Goal: Task Accomplishment & Management: Complete application form

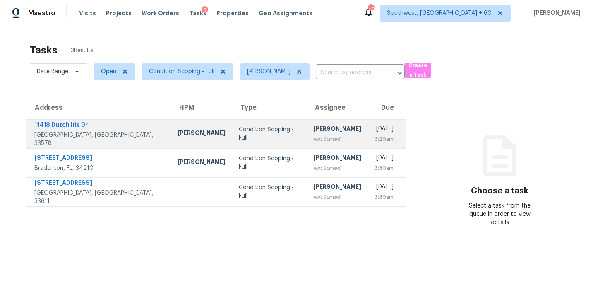
click at [313, 131] on div "[PERSON_NAME]" at bounding box center [337, 130] width 48 height 10
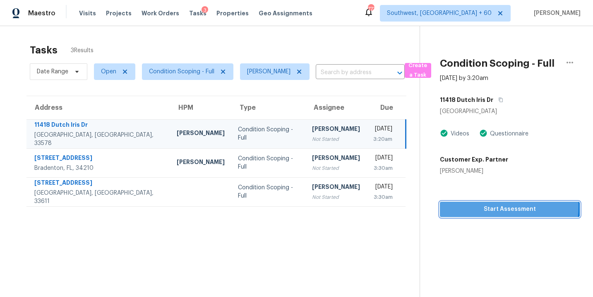
click at [490, 206] on span "Start Assessment" at bounding box center [510, 209] width 127 height 10
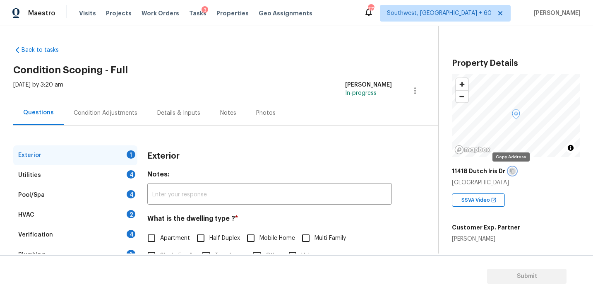
click at [510, 170] on icon "button" at bounding box center [512, 170] width 5 height 5
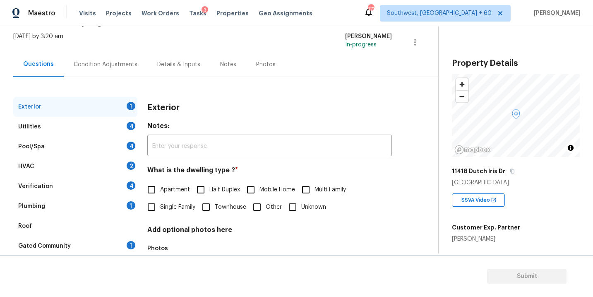
click at [176, 205] on span "Single Family" at bounding box center [177, 207] width 35 height 9
click at [160, 205] on input "Single Family" at bounding box center [151, 206] width 17 height 17
checkbox input "true"
click at [91, 129] on div "Utilities 4" at bounding box center [75, 127] width 124 height 20
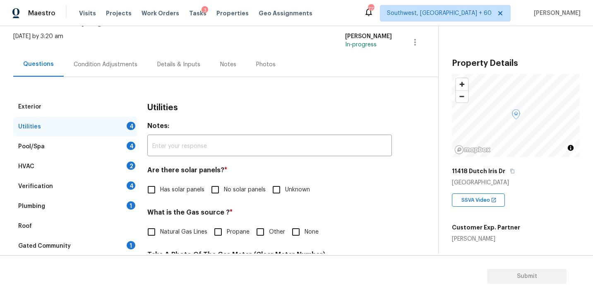
scroll to position [103, 0]
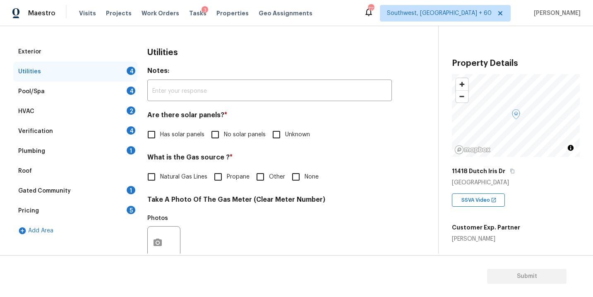
click at [225, 134] on span "No solar panels" at bounding box center [245, 134] width 42 height 9
click at [224, 134] on input "No solar panels" at bounding box center [214, 134] width 17 height 17
checkbox input "true"
click at [511, 171] on icon "button" at bounding box center [512, 171] width 4 height 5
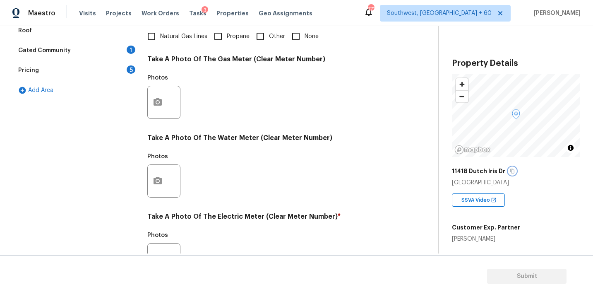
scroll to position [326, 0]
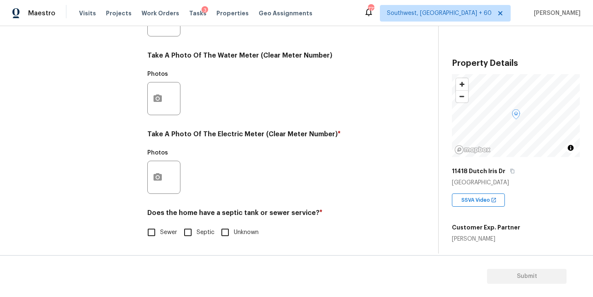
click at [156, 232] on input "Sewer" at bounding box center [151, 231] width 17 height 17
checkbox input "true"
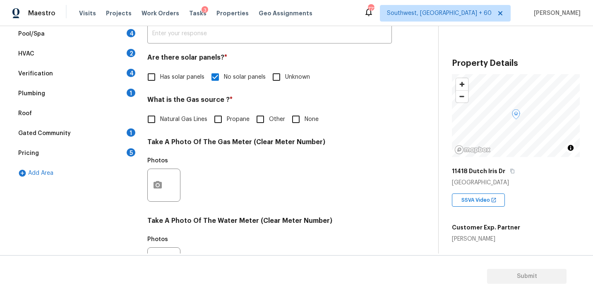
click at [73, 94] on div "Plumbing 1" at bounding box center [75, 94] width 124 height 20
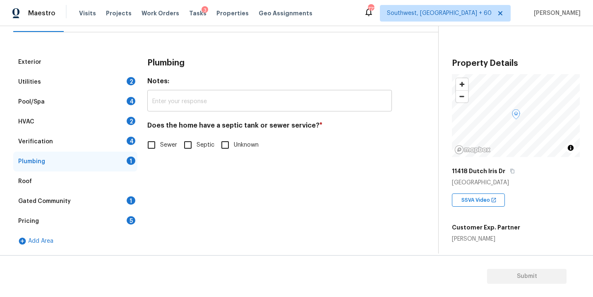
scroll to position [93, 0]
click at [175, 159] on div "Plumbing Notes: ​ Does the home have a septic tank or sewer service? * Sewer Se…" at bounding box center [269, 107] width 245 height 111
click at [161, 143] on span "Sewer" at bounding box center [168, 145] width 17 height 9
click at [160, 143] on input "Sewer" at bounding box center [151, 144] width 17 height 17
checkbox input "true"
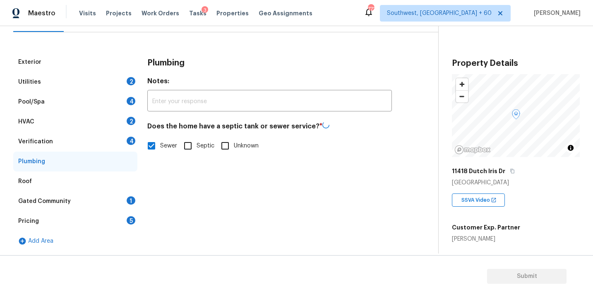
click at [101, 195] on div "Gated Community 1" at bounding box center [75, 201] width 124 height 20
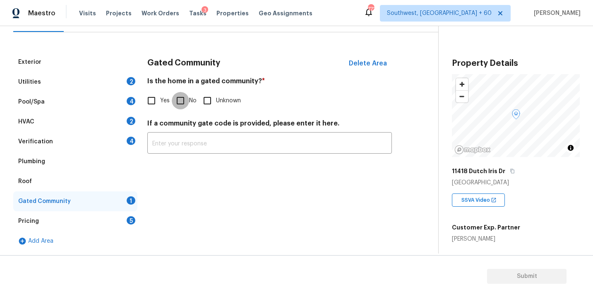
click at [182, 98] on input "No" at bounding box center [180, 100] width 17 height 17
checkbox input "true"
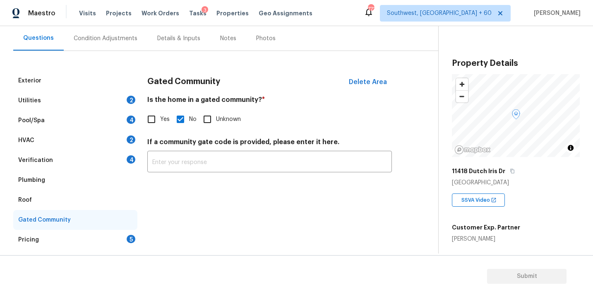
scroll to position [60, 0]
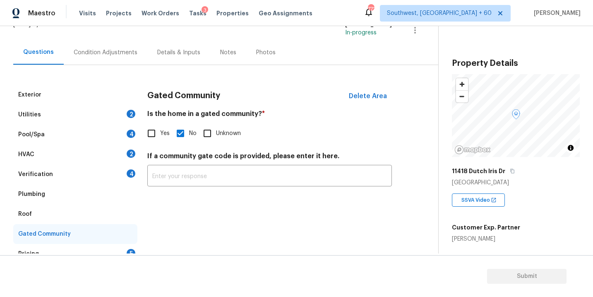
click at [101, 49] on div "Condition Adjustments" at bounding box center [106, 52] width 64 height 8
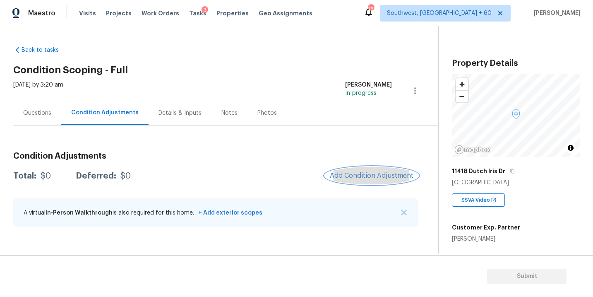
click at [332, 174] on span "Add Condition Adjustment" at bounding box center [372, 175] width 84 height 7
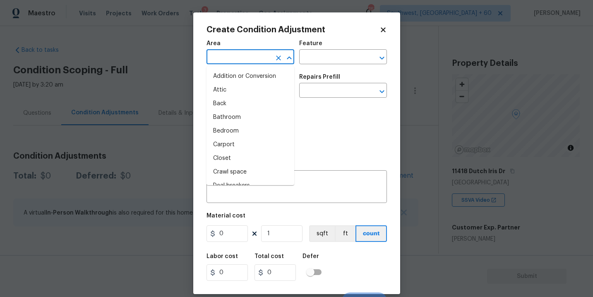
click at [245, 52] on input "text" at bounding box center [238, 57] width 65 height 13
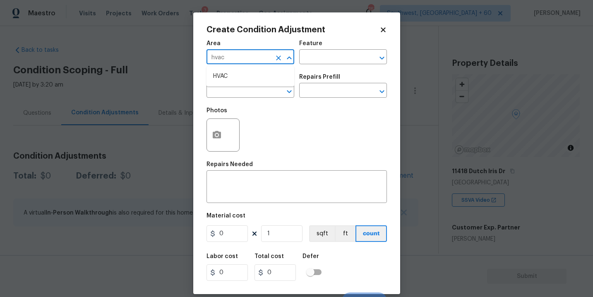
click at [245, 73] on li "HVAC" at bounding box center [250, 77] width 88 height 14
type input "HVAC"
click at [300, 64] on div "Area HVAC ​ Feature ​" at bounding box center [296, 53] width 180 height 34
click at [313, 60] on input "text" at bounding box center [331, 57] width 65 height 13
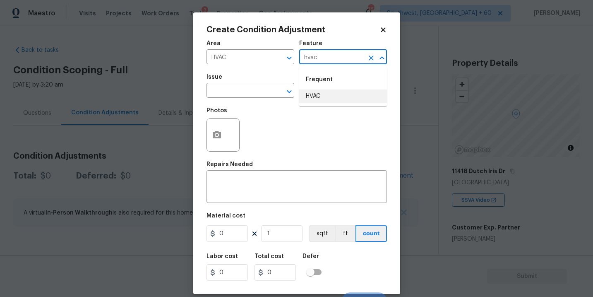
click at [313, 93] on li "HVAC" at bounding box center [343, 96] width 88 height 14
click at [267, 92] on div "​" at bounding box center [250, 91] width 88 height 13
type input "HVAC"
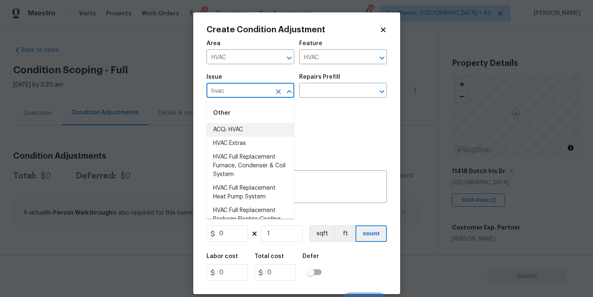
click at [267, 128] on li "ACQ: HVAC" at bounding box center [250, 130] width 88 height 14
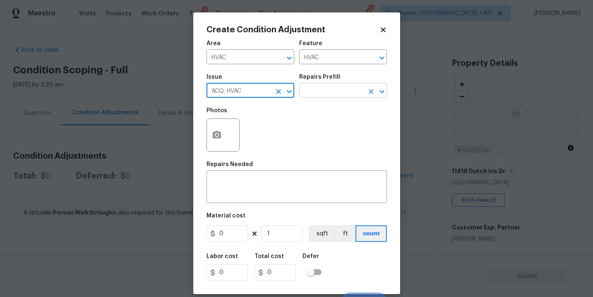
type input "ACQ: HVAC"
click at [333, 94] on input "text" at bounding box center [331, 91] width 65 height 13
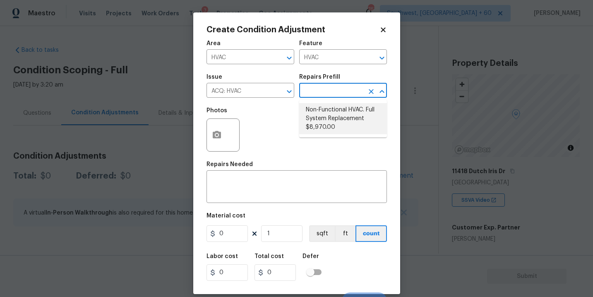
click at [346, 112] on li "Non-Functional HVAC. Full System Replacement $8,970.00" at bounding box center [343, 118] width 88 height 31
type input "Acquisition"
type textarea "Acquisition Scope: Full System Replacement"
type input "8970"
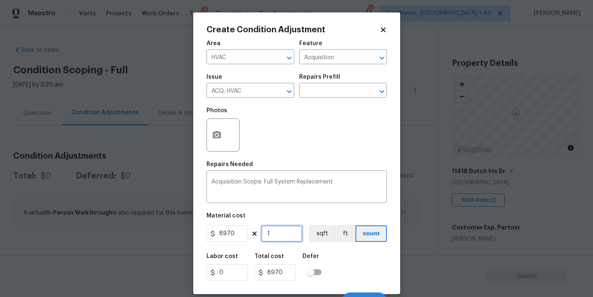
click at [279, 226] on input "1" at bounding box center [281, 233] width 41 height 17
type input "0"
type input "2"
type input "17940"
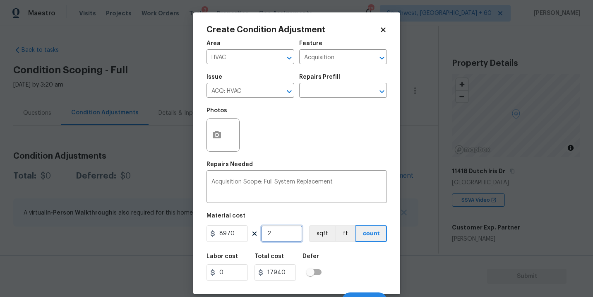
type input "2"
click at [343, 263] on div "Labor cost 0 Total cost 17940 Defer" at bounding box center [296, 266] width 180 height 37
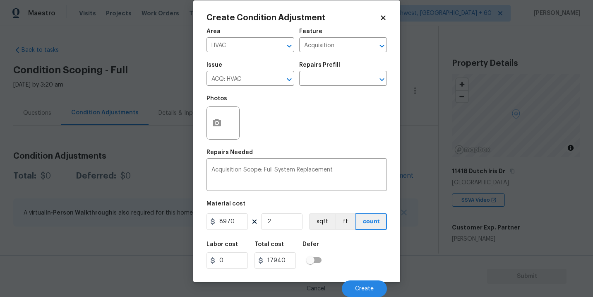
click at [351, 239] on div "Labor cost 0 Total cost 17940 Defer" at bounding box center [296, 254] width 180 height 37
click at [363, 286] on span "Create" at bounding box center [364, 289] width 19 height 6
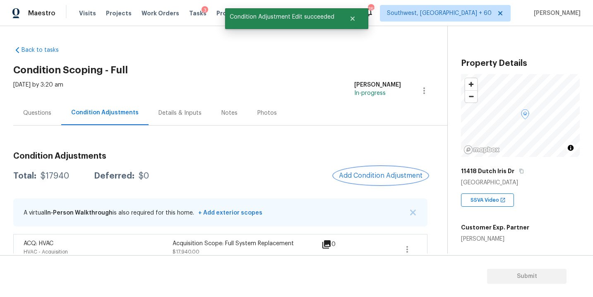
scroll to position [14, 0]
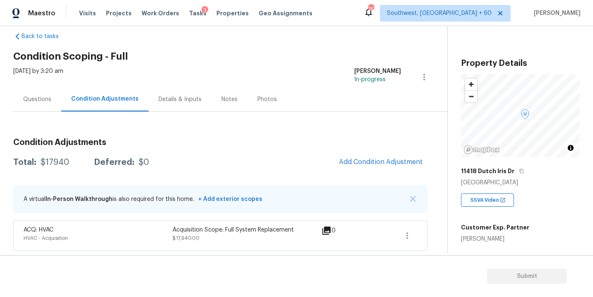
click at [247, 77] on div "Wed, Aug 20 2025 by 3:20 am Sakthivel Chandran In-progress" at bounding box center [230, 77] width 434 height 20
click at [363, 156] on button "Add Condition Adjustment" at bounding box center [381, 161] width 94 height 17
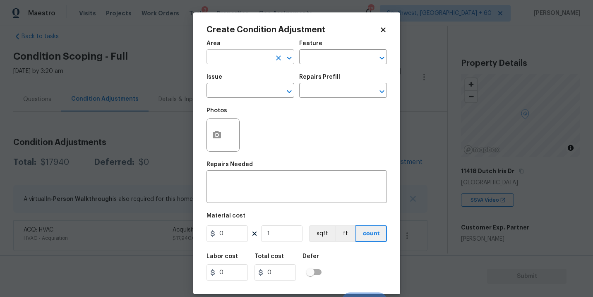
click at [244, 63] on input "text" at bounding box center [238, 57] width 65 height 13
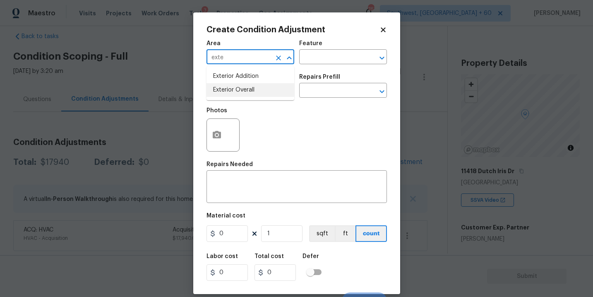
click at [249, 84] on li "Exterior Overall" at bounding box center [250, 90] width 88 height 14
type input "Exterior Overall"
click at [307, 65] on div "Area Exterior Overall ​ Feature ​" at bounding box center [296, 53] width 180 height 34
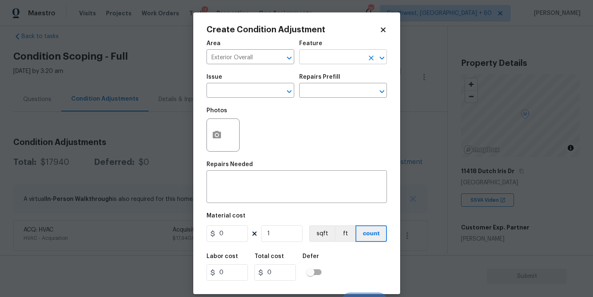
click at [315, 60] on input "text" at bounding box center [331, 57] width 65 height 13
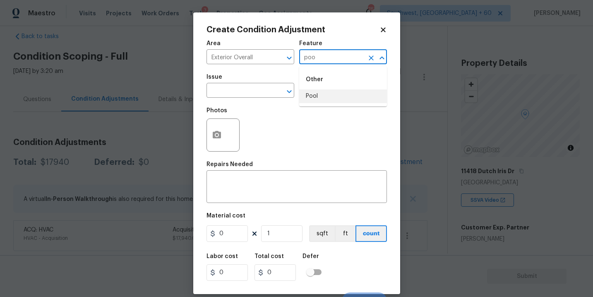
click at [317, 91] on li "Pool" at bounding box center [343, 96] width 88 height 14
click at [265, 91] on div "​" at bounding box center [250, 91] width 88 height 13
type input "Pool"
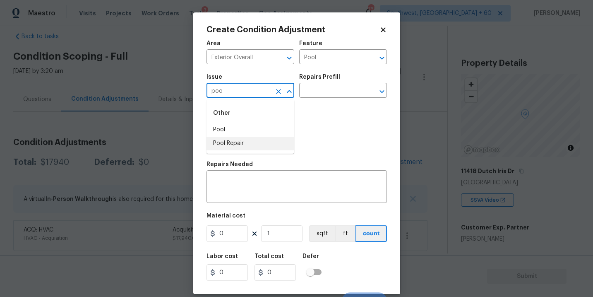
click at [255, 138] on li "Pool Repair" at bounding box center [250, 144] width 88 height 14
type input "Pool Repair"
click at [310, 99] on div "Issue Pool Repair ​ Repairs Prefill ​" at bounding box center [296, 86] width 180 height 34
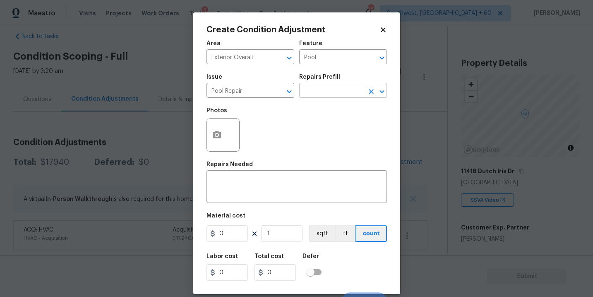
click at [325, 93] on input "text" at bounding box center [331, 91] width 65 height 13
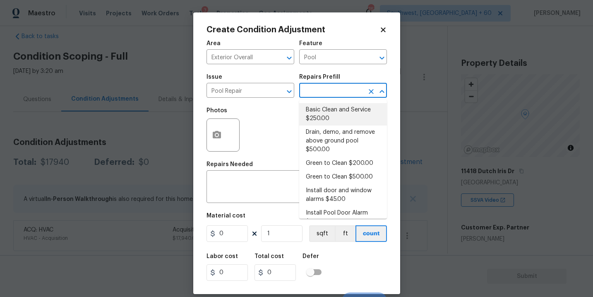
click at [324, 107] on li "Basic Clean and Service $250.00" at bounding box center [343, 114] width 88 height 22
type textarea "basic clean and service, balance chems, repair minor leaks at equipment, etc"
type input "250"
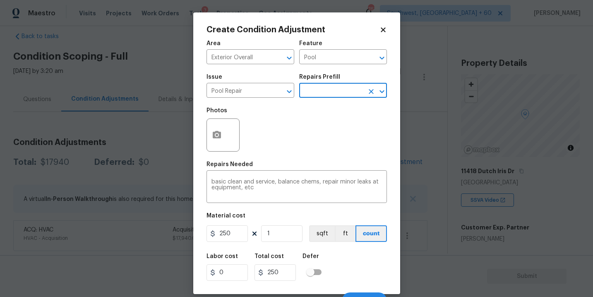
scroll to position [12, 0]
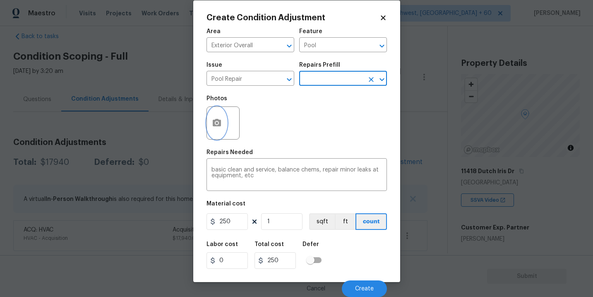
click at [221, 130] on button "button" at bounding box center [217, 123] width 20 height 32
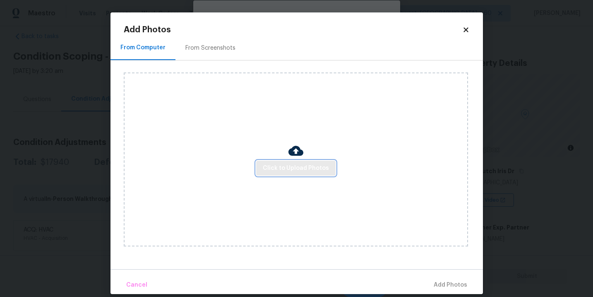
click at [291, 166] on span "Click to Upload Photos" at bounding box center [296, 168] width 66 height 10
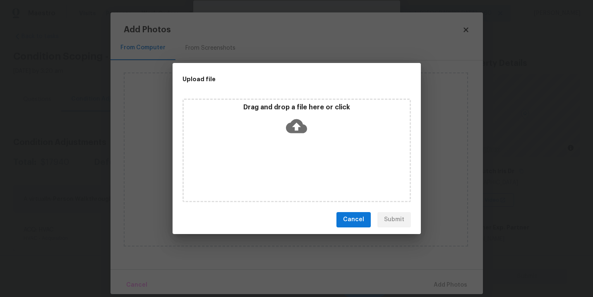
click at [303, 126] on icon at bounding box center [296, 126] width 21 height 14
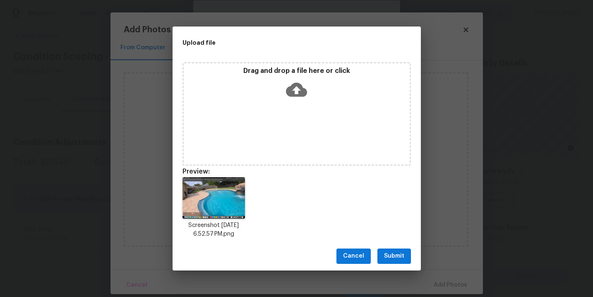
click at [391, 258] on span "Submit" at bounding box center [394, 256] width 20 height 10
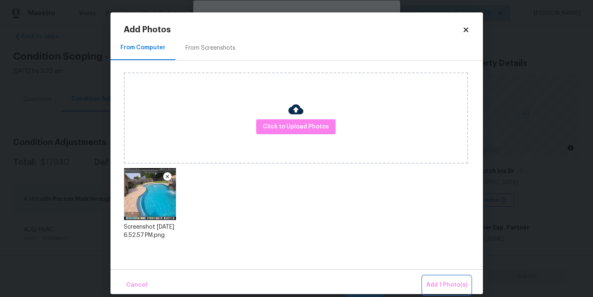
click at [445, 290] on button "Add 1 Photo(s)" at bounding box center [447, 285] width 48 height 18
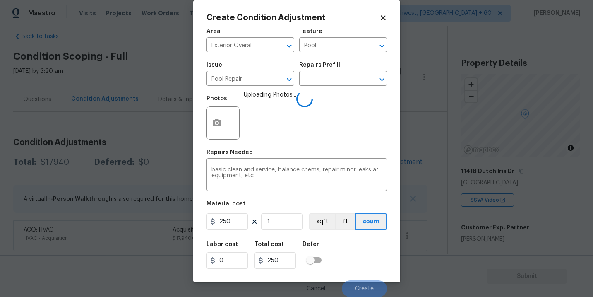
click at [355, 245] on div "Labor cost 0 Total cost 250 Defer" at bounding box center [296, 254] width 180 height 37
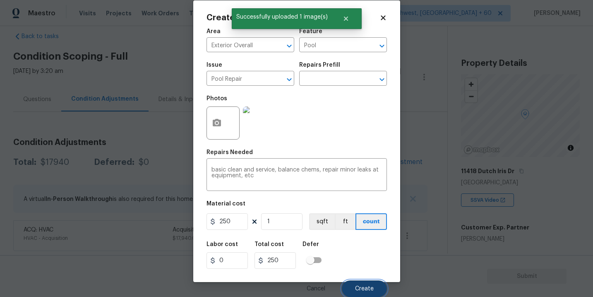
click at [361, 283] on button "Create" at bounding box center [364, 288] width 45 height 17
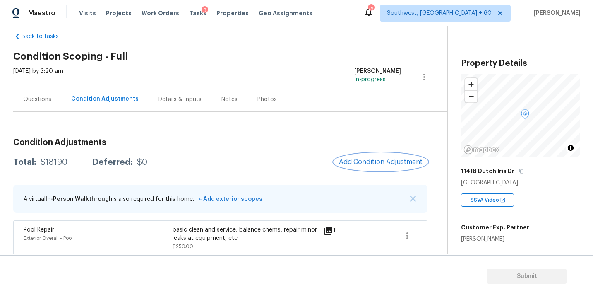
scroll to position [49, 0]
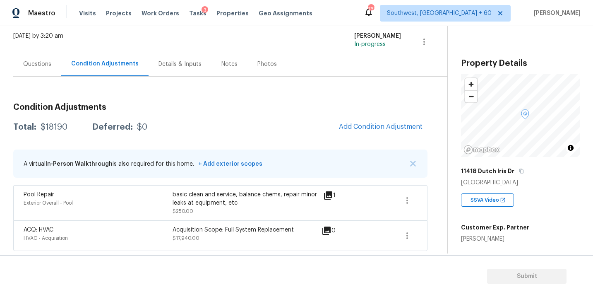
click at [410, 96] on div "Condition Adjustments Total: $18190 Deferred: $0 Add Condition Adjustment A vir…" at bounding box center [220, 164] width 414 height 174
click at [386, 122] on button "Add Condition Adjustment" at bounding box center [381, 126] width 94 height 17
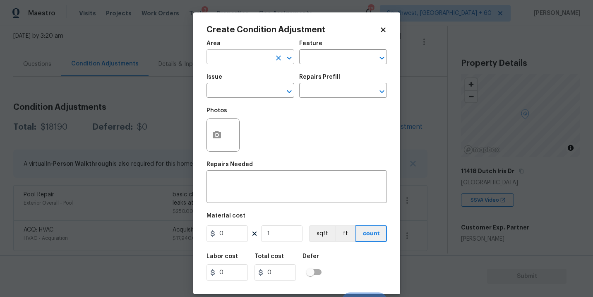
click at [260, 60] on input "text" at bounding box center [238, 57] width 65 height 13
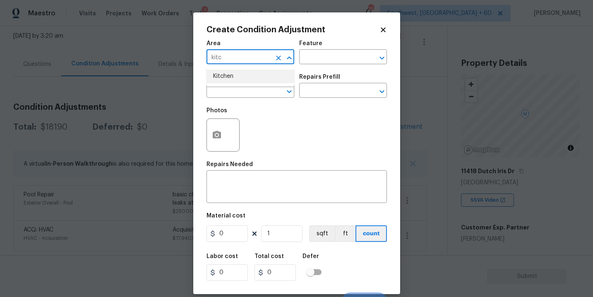
click at [257, 75] on li "Kitchen" at bounding box center [250, 77] width 88 height 14
type input "Kitchen"
click at [309, 61] on input "text" at bounding box center [331, 57] width 65 height 13
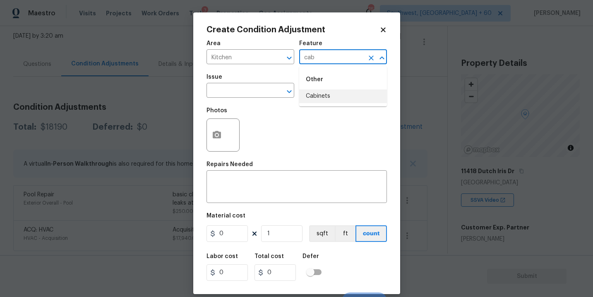
click at [309, 102] on li "Cabinets" at bounding box center [343, 96] width 88 height 14
type input "Cabinets"
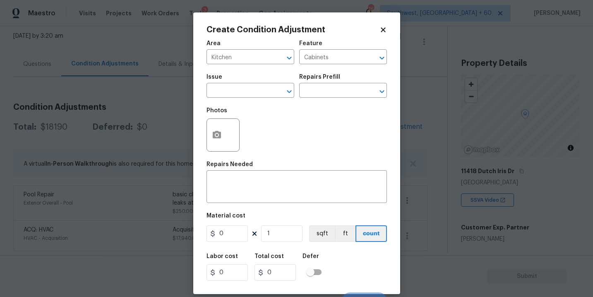
click at [238, 98] on span "Issue ​" at bounding box center [250, 86] width 88 height 34
click at [230, 98] on input "text" at bounding box center [238, 91] width 65 height 13
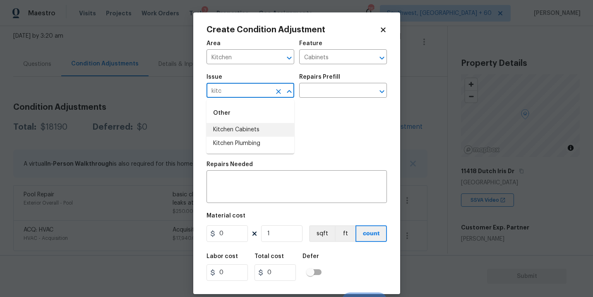
click at [233, 123] on li "Kitchen Cabinets" at bounding box center [250, 130] width 88 height 14
type input "Kitchen Cabinets"
click at [336, 81] on div "Repairs Prefill" at bounding box center [343, 79] width 88 height 11
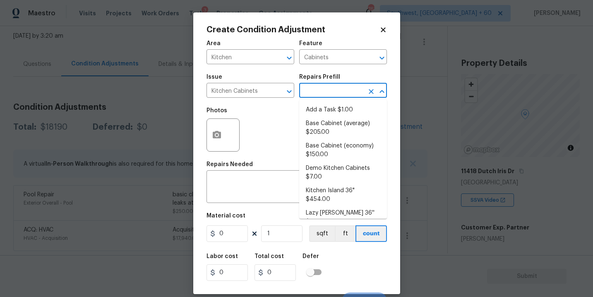
click at [325, 88] on input "text" at bounding box center [331, 91] width 65 height 13
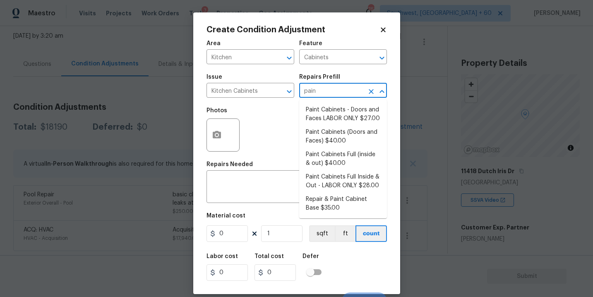
type input "paint"
click at [342, 173] on li "Paint Cabinets Full Inside & Out - LABOR ONLY $28.00" at bounding box center [343, 181] width 88 height 22
type textarea "Prep, sand, mask and apply 2 coats of paint to the kitchen cabinet doors, inter…"
type input "28"
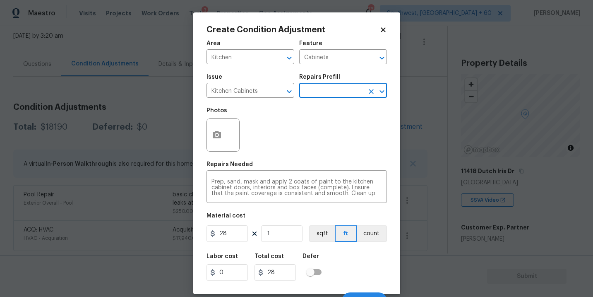
click at [334, 98] on body "Maestro Visits Projects Work Orders Tasks 3 Properties Geo Assignments 767 Sout…" at bounding box center [296, 148] width 593 height 297
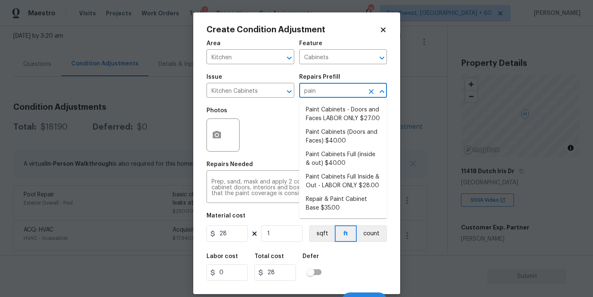
type input "paint"
click at [326, 149] on li "Paint Cabinets Full (inside & out) $40.00" at bounding box center [343, 159] width 88 height 22
type textarea "Prep, sand, mask and apply 2 coats of paint to the kitchen cabinet doors, inter…"
type input "40"
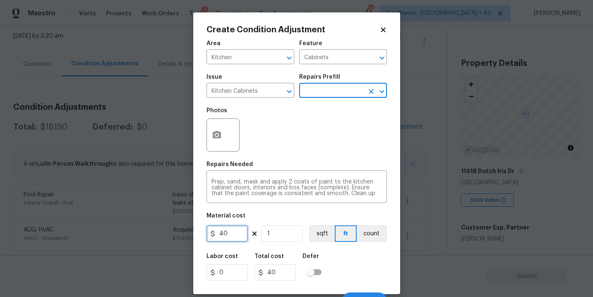
drag, startPoint x: 198, startPoint y: 233, endPoint x: 152, endPoint y: 231, distance: 45.5
click at [152, 231] on div "Create Condition Adjustment Area Kitchen ​ Feature Cabinets ​ Issue Kitchen Cab…" at bounding box center [296, 148] width 593 height 297
type input "1200"
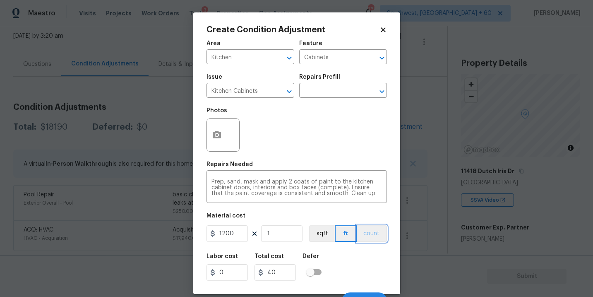
type input "1200"
click at [367, 234] on button "count" at bounding box center [372, 233] width 30 height 17
click at [220, 138] on icon "button" at bounding box center [217, 134] width 8 height 7
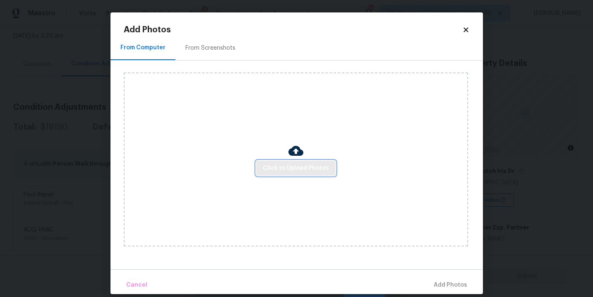
click at [277, 169] on span "Click to Upload Photos" at bounding box center [296, 168] width 66 height 10
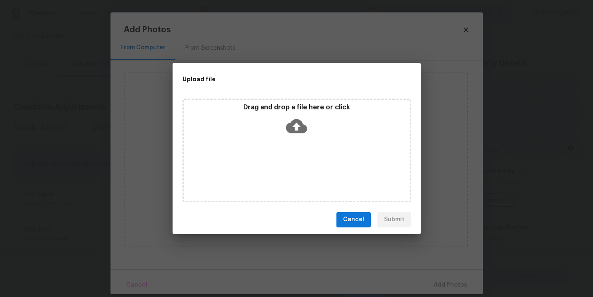
click at [297, 126] on icon at bounding box center [296, 125] width 21 height 21
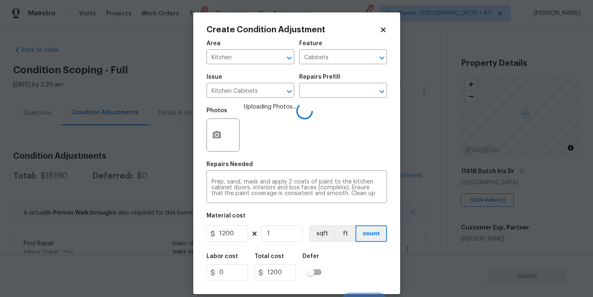
scroll to position [12, 0]
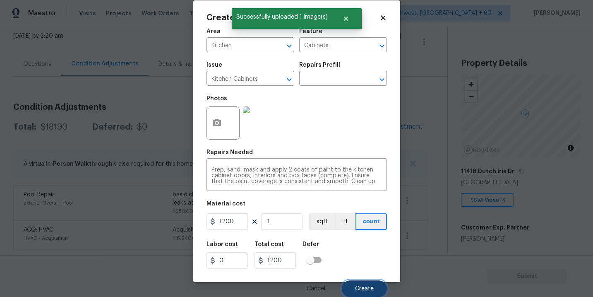
click at [365, 285] on button "Create" at bounding box center [364, 288] width 45 height 17
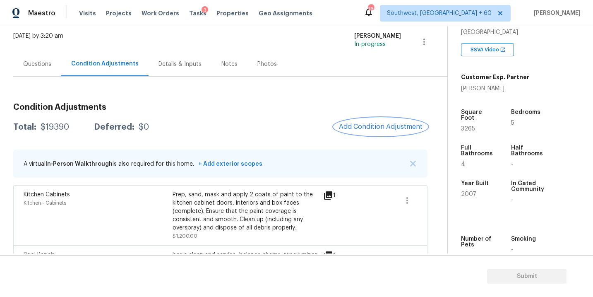
scroll to position [170, 0]
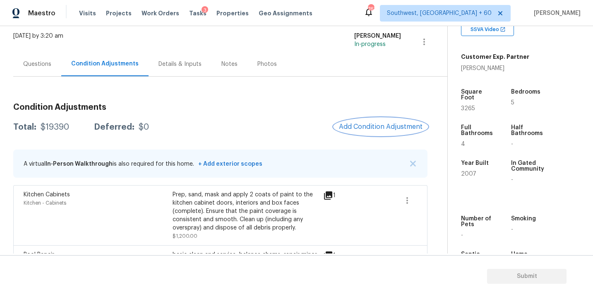
click at [370, 132] on button "Add Condition Adjustment" at bounding box center [381, 126] width 94 height 17
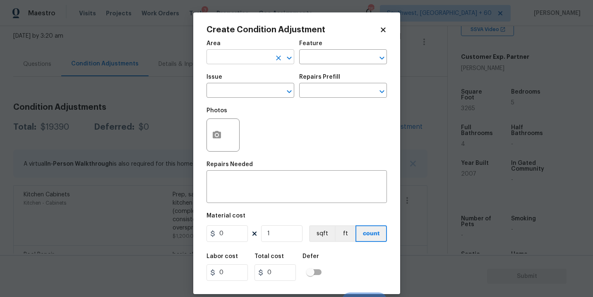
click at [232, 61] on input "text" at bounding box center [238, 57] width 65 height 13
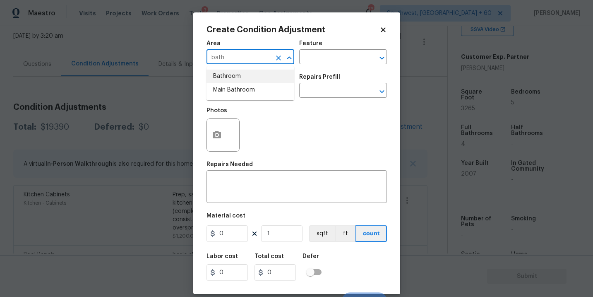
click at [248, 73] on li "Bathroom" at bounding box center [250, 77] width 88 height 14
type input "Bathroom"
click at [317, 63] on input "text" at bounding box center [331, 57] width 65 height 13
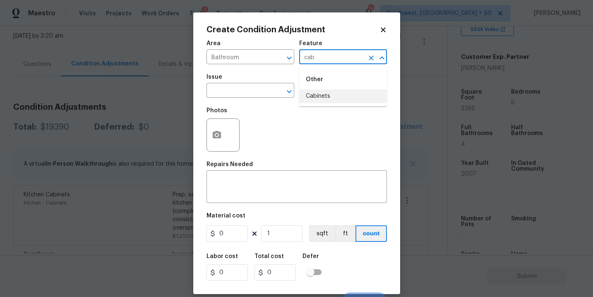
click at [325, 93] on li "Cabinets" at bounding box center [343, 96] width 88 height 14
click at [273, 93] on button "Clear" at bounding box center [279, 92] width 12 height 12
type input "Cabinets"
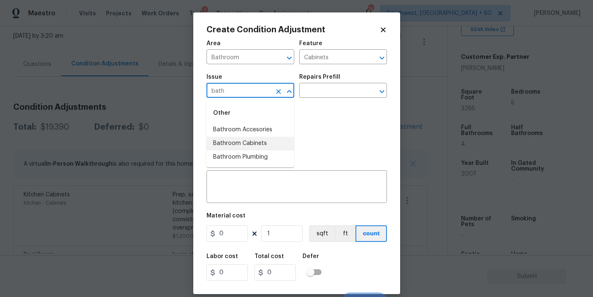
click at [260, 138] on li "Bathroom Cabinets" at bounding box center [250, 144] width 88 height 14
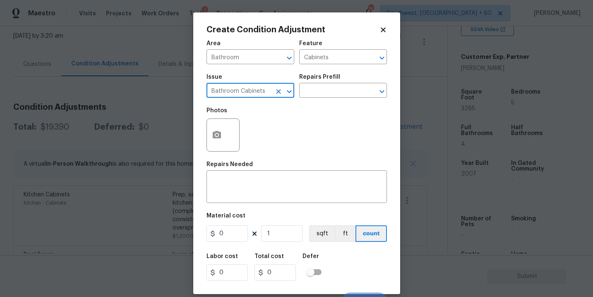
type input "Bathroom Cabinets"
click at [316, 105] on div "Photos" at bounding box center [296, 130] width 180 height 54
click at [330, 89] on input "text" at bounding box center [331, 91] width 65 height 13
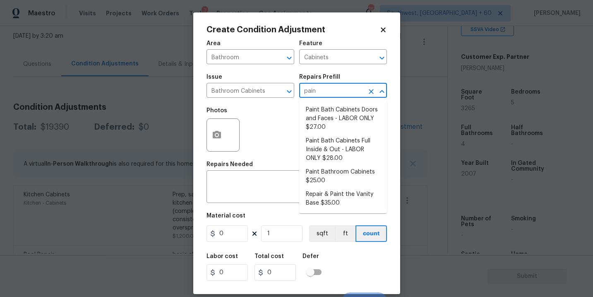
type input "paint"
click at [331, 175] on li "Paint Bathroom Cabinets $25.00" at bounding box center [343, 176] width 88 height 22
type textarea "Prep, sand, mask and apply 2 coats of paint to the bathroom cabinet doors, inte…"
type input "25"
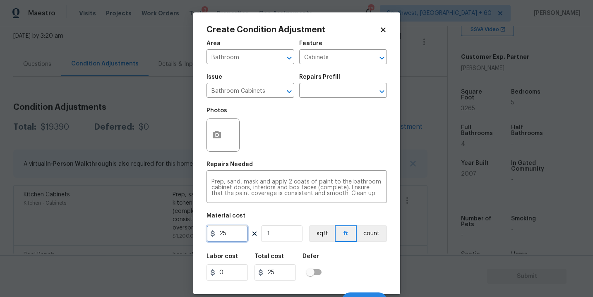
drag, startPoint x: 226, startPoint y: 235, endPoint x: 110, endPoint y: 242, distance: 116.1
click at [110, 242] on div "Create Condition Adjustment Area Bathroom ​ Feature Cabinets ​ Issue Bathroom C…" at bounding box center [296, 148] width 593 height 297
type input "1000"
click at [360, 229] on button "count" at bounding box center [372, 233] width 30 height 17
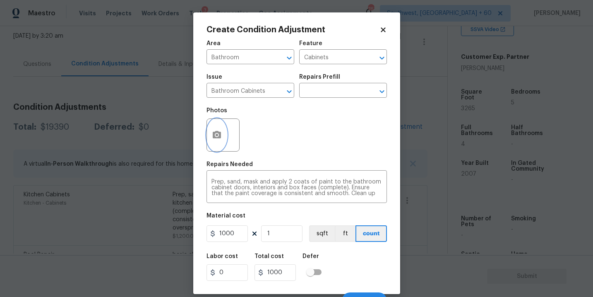
click at [220, 139] on icon "button" at bounding box center [217, 135] width 10 height 10
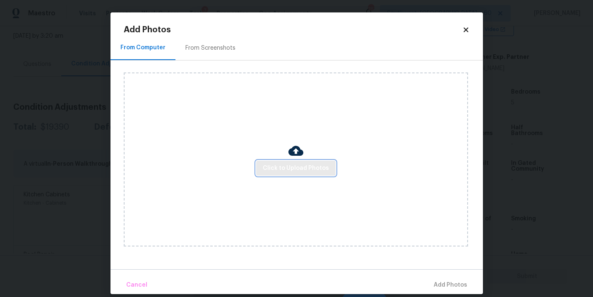
click at [278, 161] on button "Click to Upload Photos" at bounding box center [295, 168] width 79 height 15
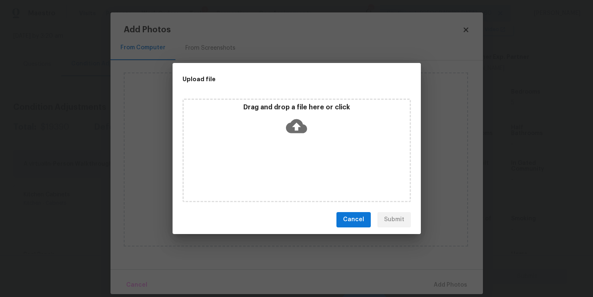
click at [294, 130] on icon at bounding box center [296, 126] width 21 height 14
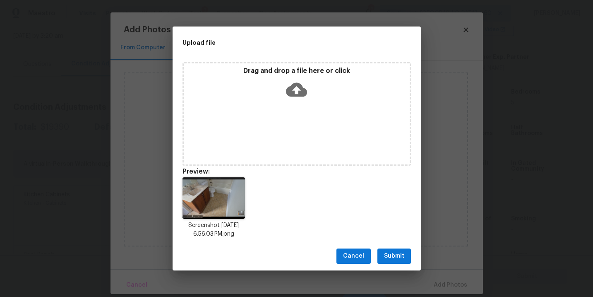
click at [392, 263] on button "Submit" at bounding box center [394, 255] width 34 height 15
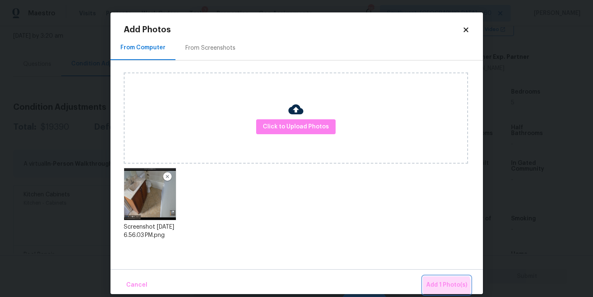
click at [443, 287] on span "Add 1 Photo(s)" at bounding box center [446, 285] width 41 height 10
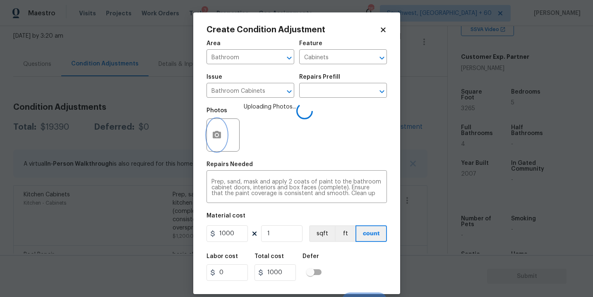
scroll to position [12, 0]
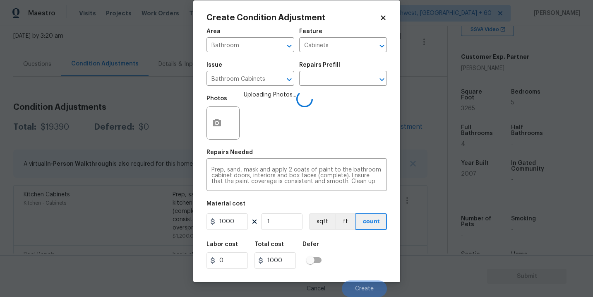
click at [367, 254] on div "Labor cost 0 Total cost 1000 Defer" at bounding box center [296, 254] width 180 height 37
click at [361, 254] on div "Labor cost 0 Total cost 1000 Defer" at bounding box center [296, 254] width 180 height 37
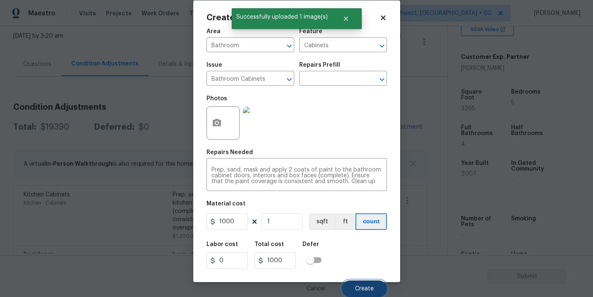
click at [360, 287] on span "Create" at bounding box center [364, 289] width 19 height 6
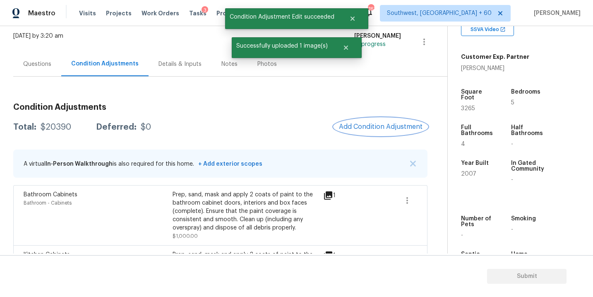
scroll to position [52, 0]
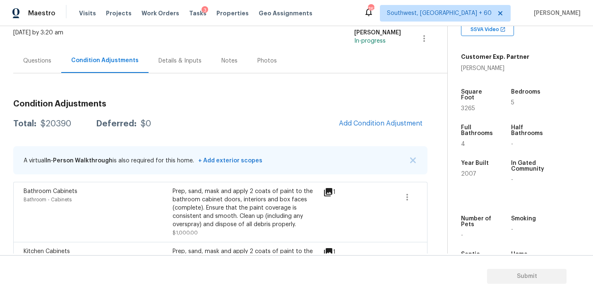
click at [334, 128] on div "Total: $20390 Deferred: $0 Add Condition Adjustment" at bounding box center [220, 124] width 414 height 18
click at [358, 125] on span "Add Condition Adjustment" at bounding box center [381, 123] width 84 height 7
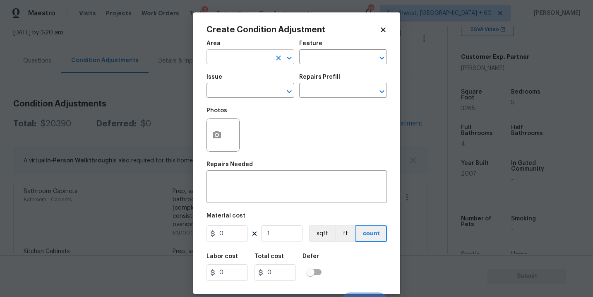
click at [246, 58] on input "text" at bounding box center [238, 57] width 65 height 13
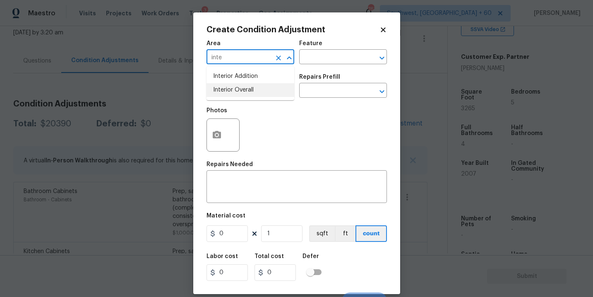
click at [247, 88] on li "Interior Overall" at bounding box center [250, 90] width 88 height 14
type input "Interior Overall"
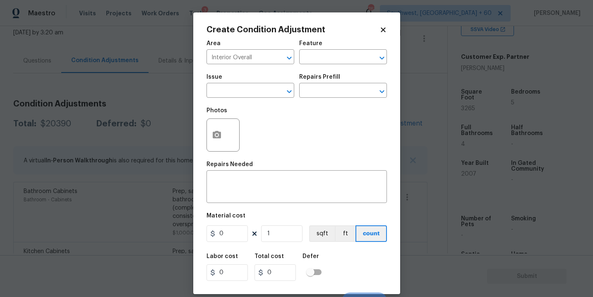
click at [307, 68] on div "Area Interior Overall ​ Feature ​" at bounding box center [296, 53] width 180 height 34
click at [317, 58] on input "text" at bounding box center [331, 57] width 65 height 13
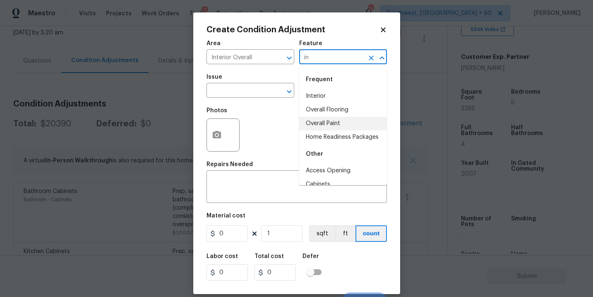
type input "i"
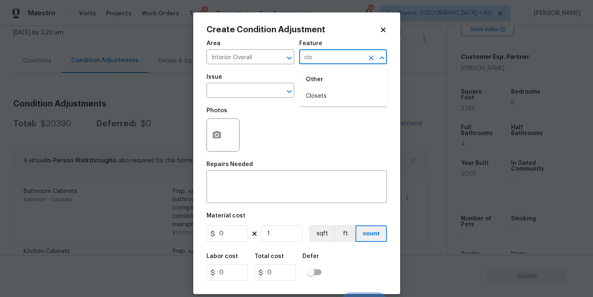
click at [327, 100] on li "Closets" at bounding box center [343, 96] width 88 height 14
type input "Closets"
click at [239, 92] on input "text" at bounding box center [238, 91] width 65 height 13
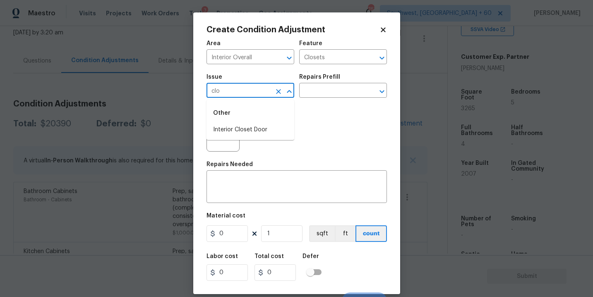
click at [249, 128] on li "Interior Closet Door" at bounding box center [250, 130] width 88 height 14
type input "Interior Closet Door"
click at [248, 185] on textarea at bounding box center [296, 187] width 170 height 17
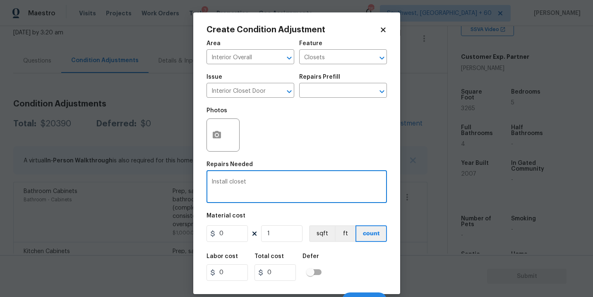
type textarea "Install closet"
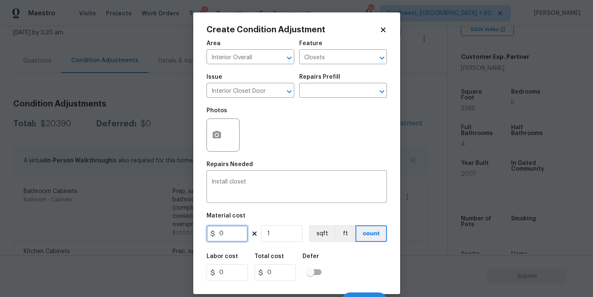
drag, startPoint x: 229, startPoint y: 235, endPoint x: 176, endPoint y: 235, distance: 53.0
click at [180, 235] on div "Create Condition Adjustment Area Interior Overall ​ Feature Closets ​ Issue Int…" at bounding box center [296, 148] width 593 height 297
type input "30"
click at [219, 134] on icon "button" at bounding box center [217, 134] width 8 height 7
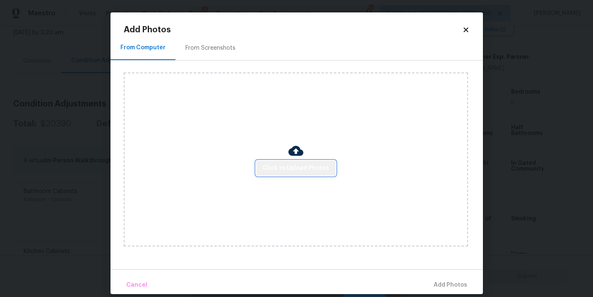
click at [299, 170] on span "Click to Upload Photos" at bounding box center [296, 168] width 66 height 10
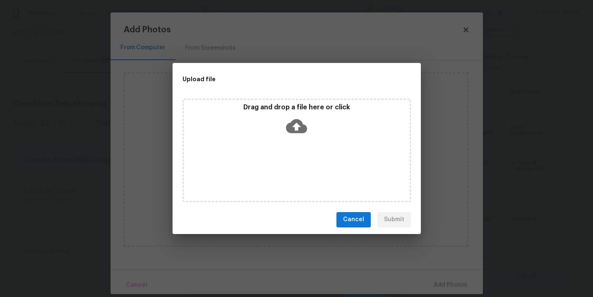
click at [307, 124] on div "Drag and drop a file here or click" at bounding box center [297, 121] width 226 height 36
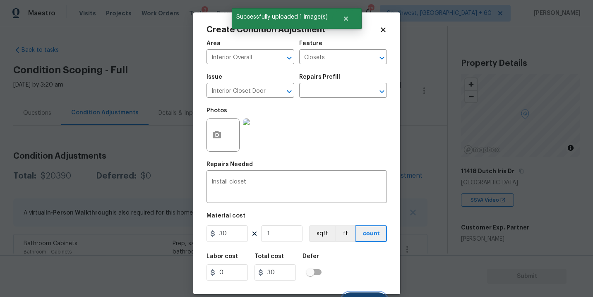
scroll to position [170, 0]
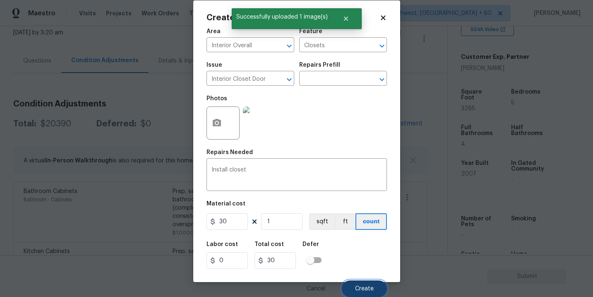
click at [369, 288] on span "Create" at bounding box center [364, 289] width 19 height 6
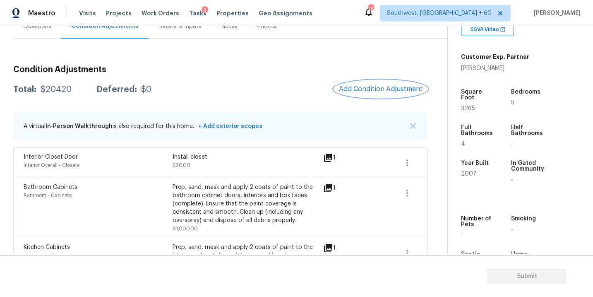
scroll to position [53, 0]
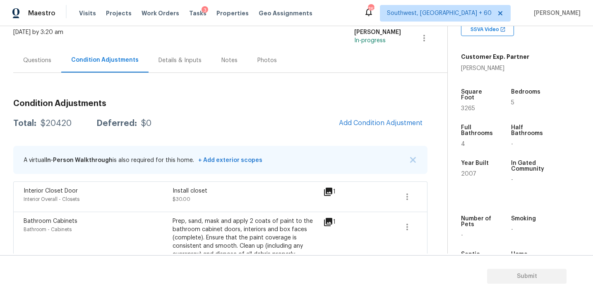
click at [38, 71] on div "Questions" at bounding box center [37, 60] width 48 height 24
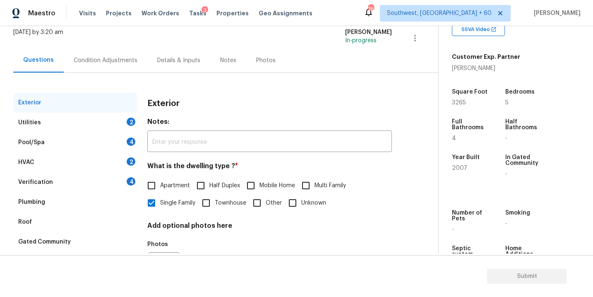
click at [107, 61] on div "Condition Adjustments" at bounding box center [106, 60] width 64 height 8
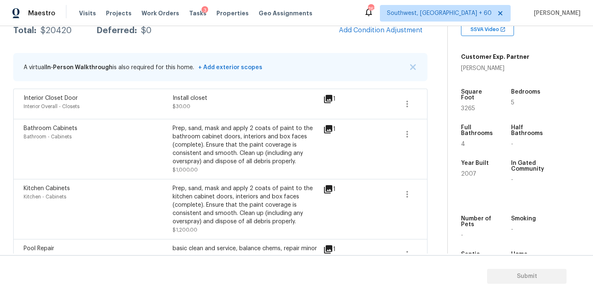
scroll to position [87, 0]
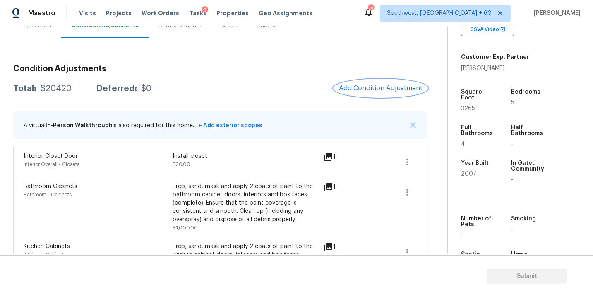
click at [383, 82] on button "Add Condition Adjustment" at bounding box center [381, 87] width 94 height 17
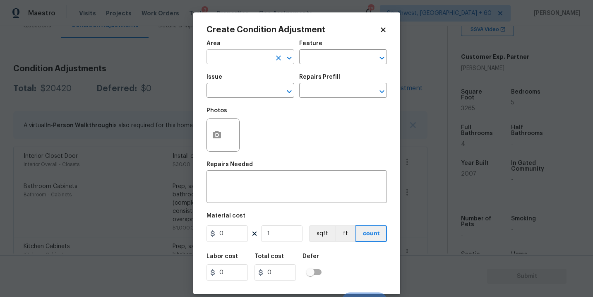
click at [251, 59] on input "text" at bounding box center [238, 57] width 65 height 13
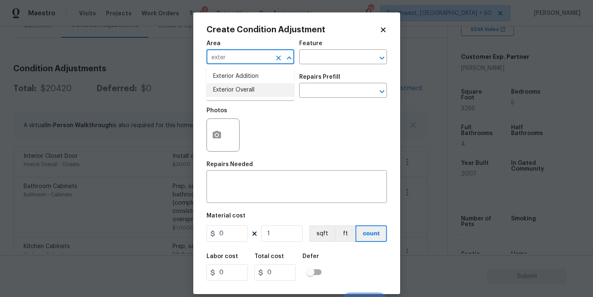
click at [256, 87] on li "Exterior Overall" at bounding box center [250, 90] width 88 height 14
type input "Exterior Overall"
click at [316, 61] on input "text" at bounding box center [331, 57] width 65 height 13
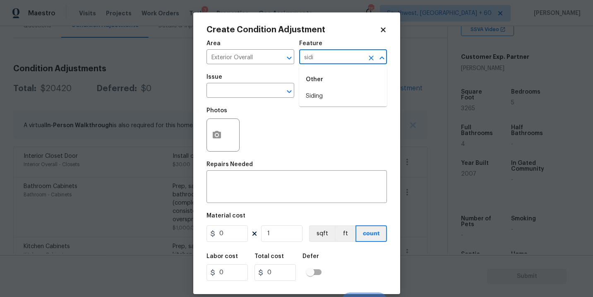
click at [311, 90] on li "Siding" at bounding box center [343, 96] width 88 height 14
type input "Siding"
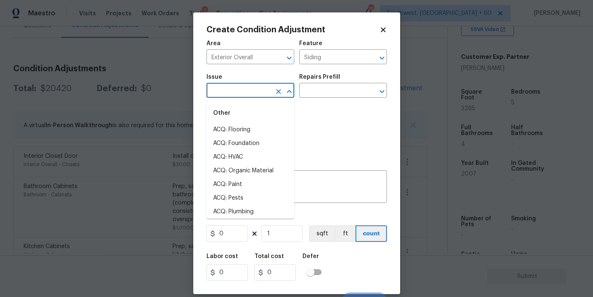
click at [263, 90] on input "text" at bounding box center [238, 91] width 65 height 13
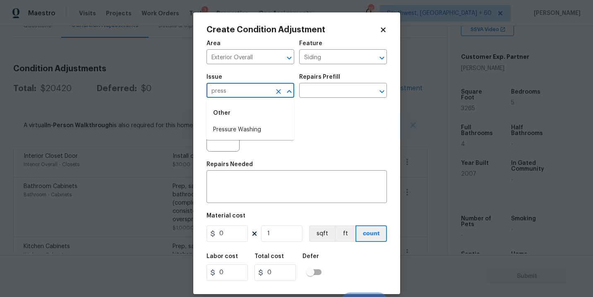
click at [269, 132] on li "Pressure Washing" at bounding box center [250, 130] width 88 height 14
type input "Pressure Washing"
click at [322, 103] on div "Area Exterior Overall ​ Feature Siding ​ Issue Pressure Washing ​ Repairs Prefi…" at bounding box center [296, 172] width 180 height 273
click at [340, 92] on input "text" at bounding box center [331, 91] width 65 height 13
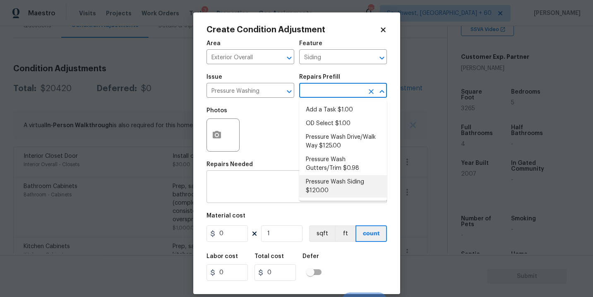
click at [334, 187] on li "Pressure Wash Siding $120.00" at bounding box center [343, 186] width 88 height 22
type textarea "Protect areas as needed for pressure washing. Pressure wash the siding on the h…"
type input "120"
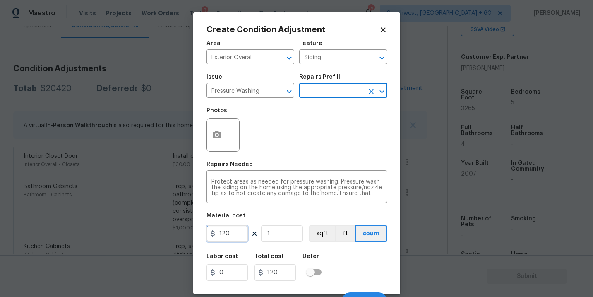
drag, startPoint x: 238, startPoint y: 235, endPoint x: 144, endPoint y: 234, distance: 93.1
click at [144, 234] on div "Create Condition Adjustment Area Exterior Overall ​ Feature Siding ​ Issue Pres…" at bounding box center [296, 148] width 593 height 297
type input "200"
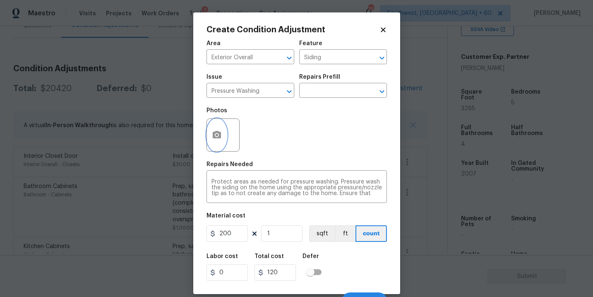
type input "200"
click at [220, 148] on button "button" at bounding box center [217, 135] width 20 height 32
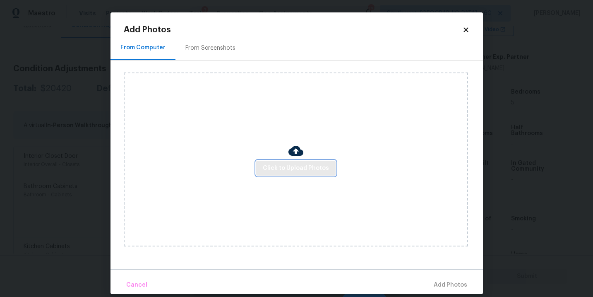
drag, startPoint x: 220, startPoint y: 148, endPoint x: 296, endPoint y: 170, distance: 79.0
click at [296, 170] on span "Click to Upload Photos" at bounding box center [296, 168] width 66 height 10
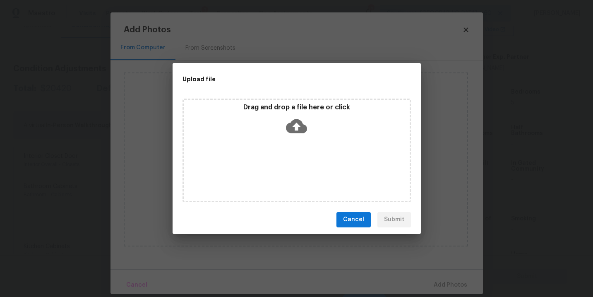
click at [303, 143] on div "Drag and drop a file here or click" at bounding box center [296, 149] width 228 height 103
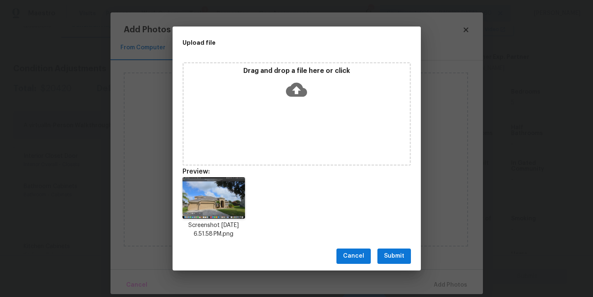
click at [396, 255] on span "Submit" at bounding box center [394, 256] width 20 height 10
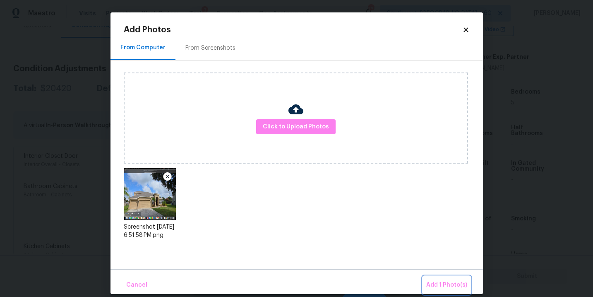
click at [437, 283] on span "Add 1 Photo(s)" at bounding box center [446, 285] width 41 height 10
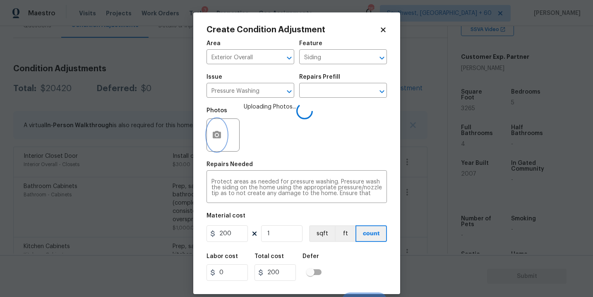
scroll to position [12, 0]
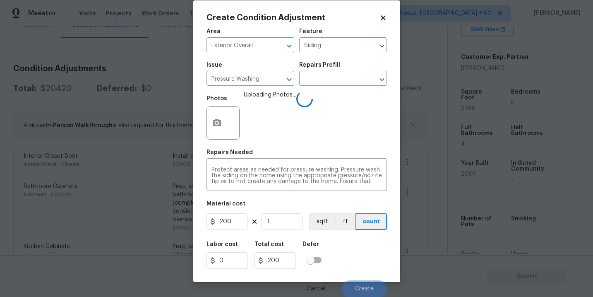
click at [360, 248] on div "Labor cost 0 Total cost 200 Defer" at bounding box center [296, 254] width 180 height 37
click at [360, 257] on div "Labor cost 0 Total cost 200 Defer" at bounding box center [296, 254] width 180 height 37
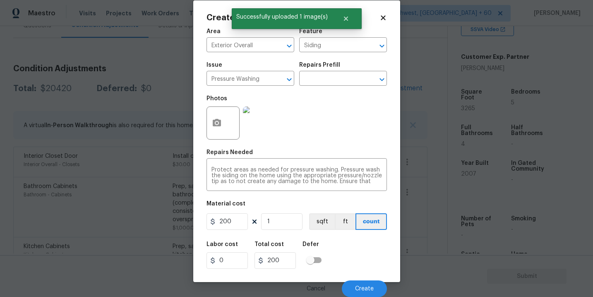
click at [359, 274] on div "Cancel Create" at bounding box center [296, 285] width 180 height 23
click at [360, 282] on button "Create" at bounding box center [364, 288] width 45 height 17
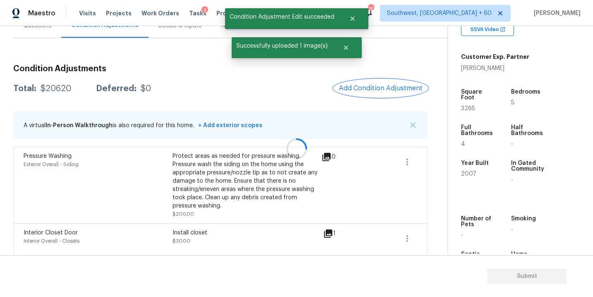
scroll to position [0, 0]
click at [385, 96] on button "Add Condition Adjustment" at bounding box center [381, 87] width 94 height 17
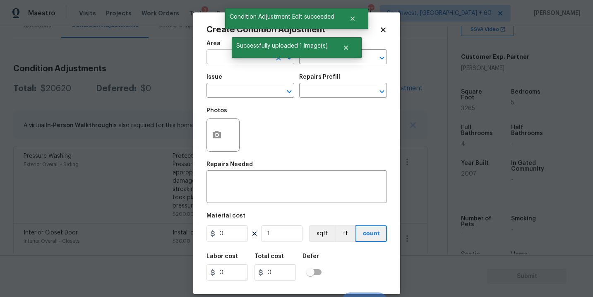
click at [223, 63] on input "text" at bounding box center [238, 57] width 65 height 13
click at [234, 90] on li "Exterior Overall" at bounding box center [250, 90] width 88 height 14
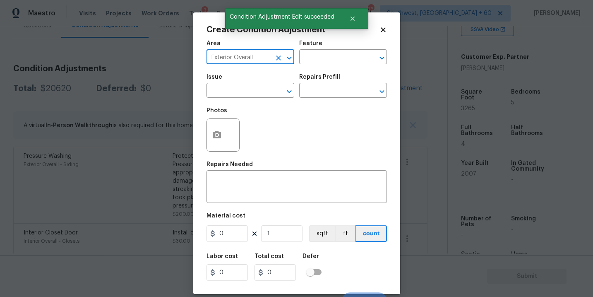
type input "Exterior Overall"
click at [320, 65] on div "Area Exterior Overall ​ Feature ​" at bounding box center [296, 53] width 180 height 34
click at [324, 61] on input "text" at bounding box center [331, 57] width 65 height 13
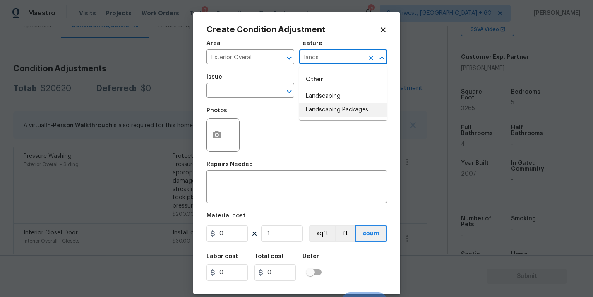
click at [324, 108] on li "Landscaping Packages" at bounding box center [343, 110] width 88 height 14
type input "Landscaping Packages"
click at [249, 94] on input "text" at bounding box center [238, 91] width 65 height 13
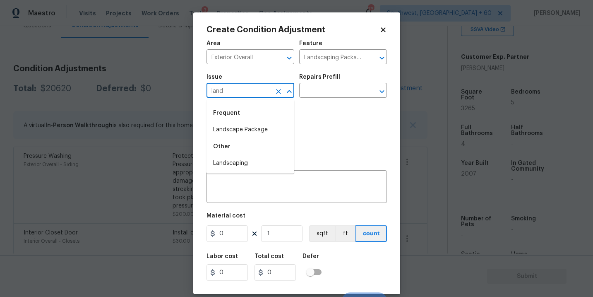
click at [257, 123] on li "Landscape Package" at bounding box center [250, 130] width 88 height 14
type input "Landscape Package"
click at [326, 84] on div "Repairs Prefill" at bounding box center [343, 79] width 88 height 11
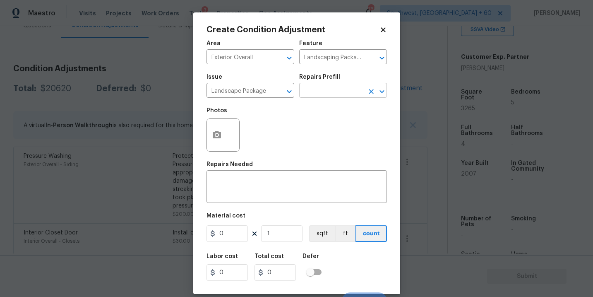
click at [326, 85] on input "text" at bounding box center [331, 91] width 65 height 13
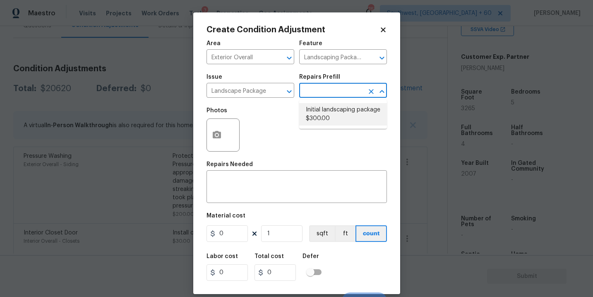
click at [316, 113] on li "Initial landscaping package $300.00" at bounding box center [343, 114] width 88 height 22
type input "Home Readiness Packages"
type textarea "Mowing of grass up to 6" in height. Mow, edge along driveways & sidewalks, trim…"
type input "300"
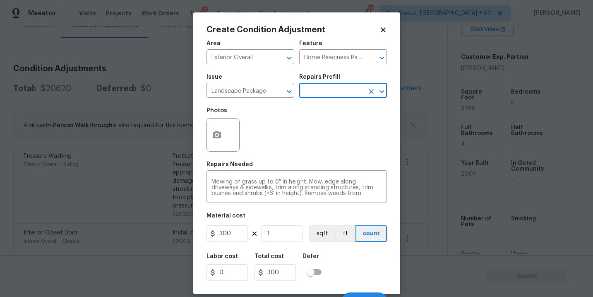
click at [226, 144] on div at bounding box center [222, 134] width 33 height 33
click at [293, 169] on div "Repairs Needed" at bounding box center [296, 166] width 180 height 11
click at [218, 139] on icon "button" at bounding box center [217, 135] width 10 height 10
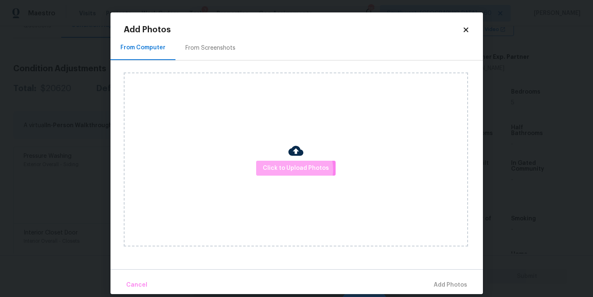
click at [287, 170] on span "Click to Upload Photos" at bounding box center [296, 168] width 66 height 10
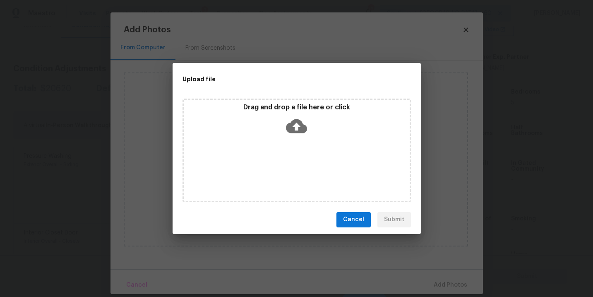
click at [308, 120] on div "Drag and drop a file here or click" at bounding box center [297, 121] width 226 height 36
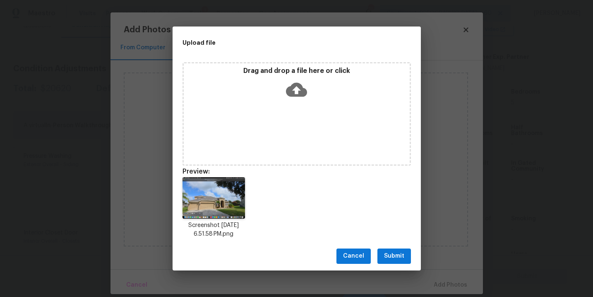
click at [395, 249] on button "Submit" at bounding box center [394, 255] width 34 height 15
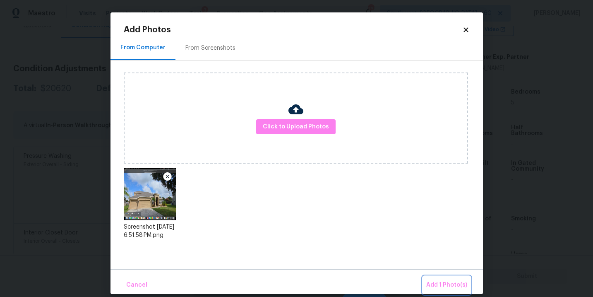
click at [432, 286] on span "Add 1 Photo(s)" at bounding box center [446, 285] width 41 height 10
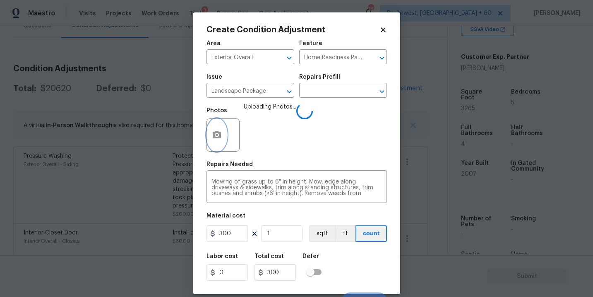
scroll to position [12, 0]
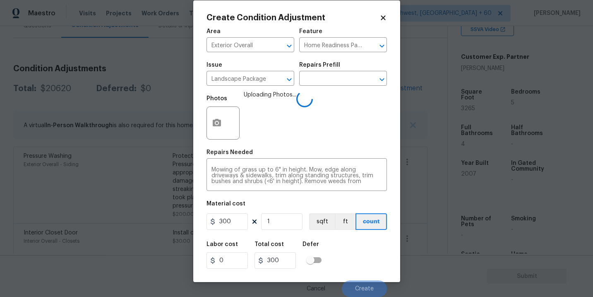
click at [375, 246] on div "Labor cost 0 Total cost 300 Defer" at bounding box center [296, 254] width 180 height 37
click at [373, 246] on div "Labor cost 0 Total cost 300 Defer" at bounding box center [296, 254] width 180 height 37
click at [354, 253] on div "Labor cost 0 Total cost 300 Defer" at bounding box center [296, 254] width 180 height 37
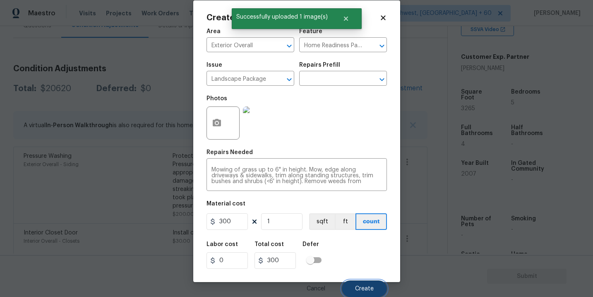
click at [364, 291] on span "Create" at bounding box center [364, 289] width 19 height 6
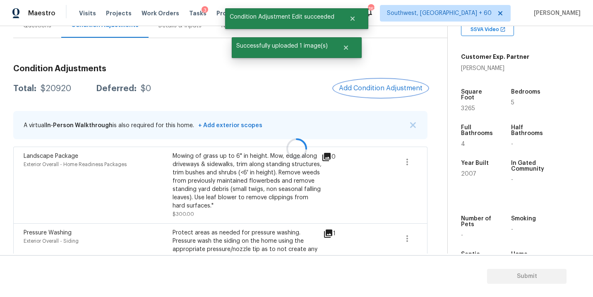
scroll to position [0, 0]
click at [379, 88] on span "Add Condition Adjustment" at bounding box center [381, 87] width 84 height 7
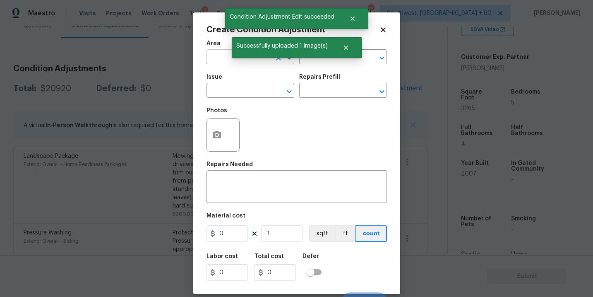
click at [214, 54] on input "text" at bounding box center [238, 57] width 65 height 13
click at [235, 92] on li "Exterior Overall" at bounding box center [250, 90] width 88 height 14
type input "Exterior Overall"
click at [235, 92] on input "text" at bounding box center [238, 91] width 65 height 13
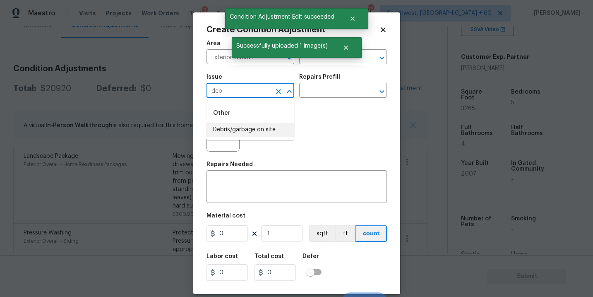
click at [239, 130] on li "Debris/garbage on site" at bounding box center [250, 130] width 88 height 14
type input "Debris/garbage on site"
click at [229, 146] on div at bounding box center [222, 134] width 33 height 33
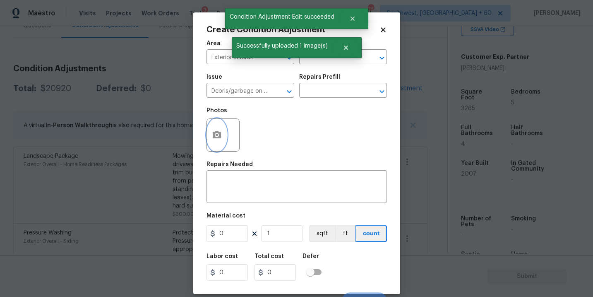
click at [218, 137] on icon "button" at bounding box center [217, 134] width 8 height 7
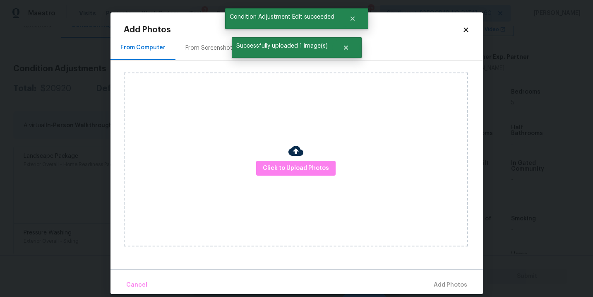
click at [305, 178] on div "Click to Upload Photos" at bounding box center [296, 159] width 344 height 174
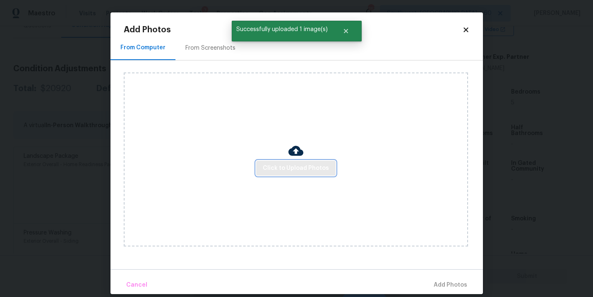
click at [307, 170] on span "Click to Upload Photos" at bounding box center [296, 168] width 66 height 10
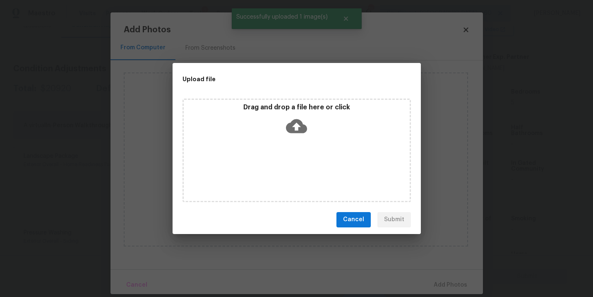
click at [305, 152] on div "Drag and drop a file here or click" at bounding box center [296, 149] width 228 height 103
